Goal: Information Seeking & Learning: Learn about a topic

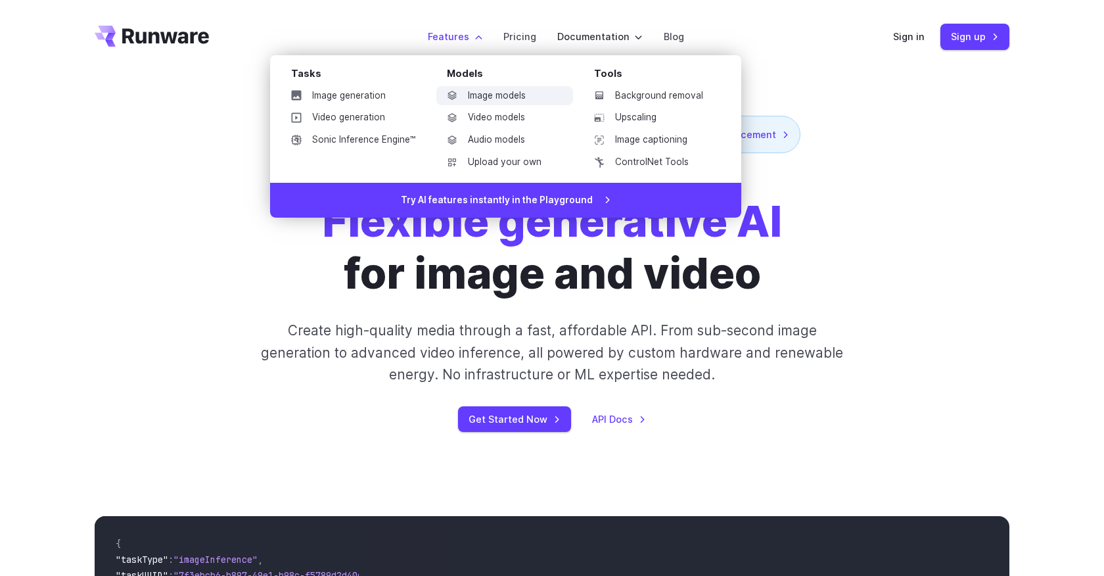
click at [484, 91] on link "Image models" at bounding box center [504, 96] width 137 height 20
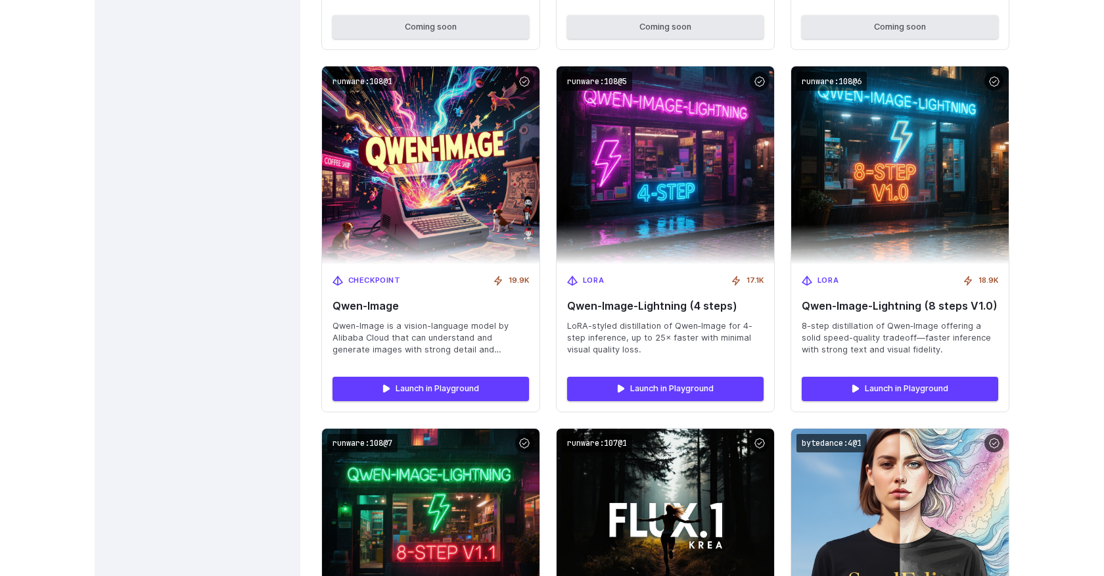
scroll to position [1502, 0]
